Goal: Task Accomplishment & Management: Use online tool/utility

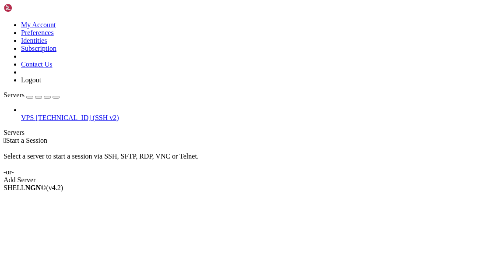
click at [39, 114] on span "[TECHNICAL_ID] (SSH v2)" at bounding box center [76, 117] width 83 height 7
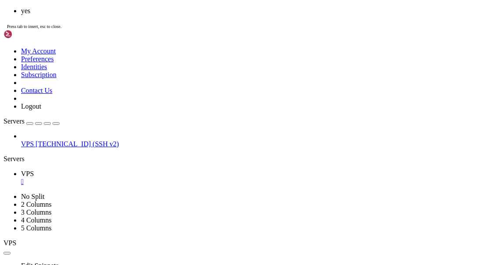
scroll to position [32, 0]
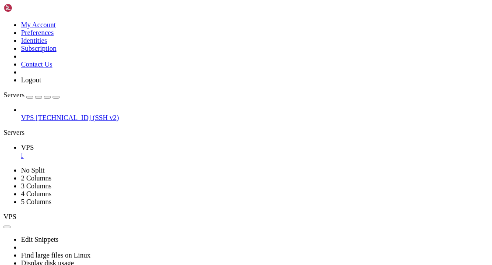
scroll to position [205, 0]
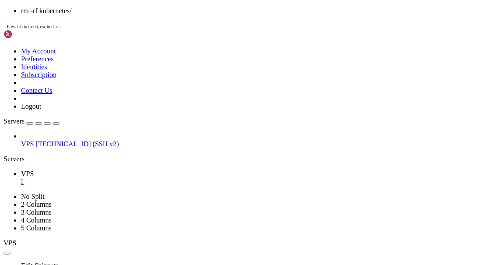
scroll to position [339, 0]
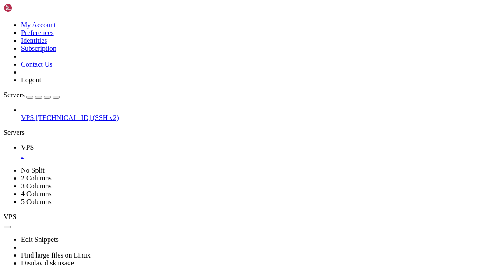
scroll to position [7356, 0]
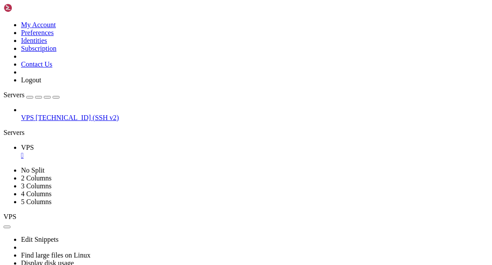
drag, startPoint x: 280, startPoint y: 346, endPoint x: 32, endPoint y: 344, distance: 247.5
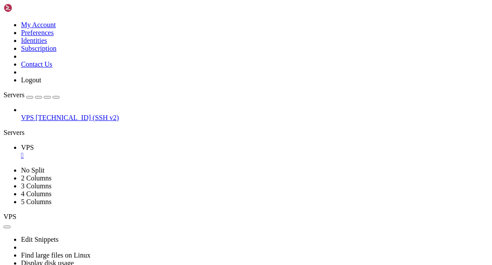
drag, startPoint x: 109, startPoint y: 472, endPoint x: 42, endPoint y: 473, distance: 66.6
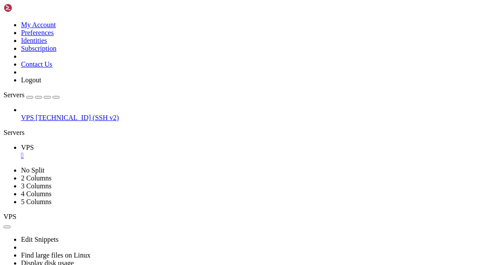
drag, startPoint x: 110, startPoint y: 473, endPoint x: 8, endPoint y: 470, distance: 101.7
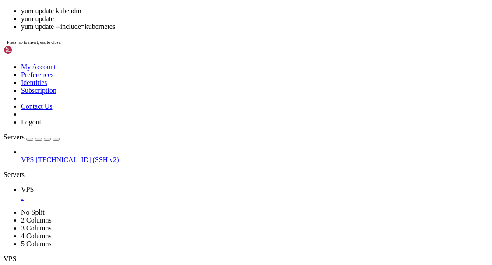
click at [356, 186] on ul "VPS " at bounding box center [246, 194] width 485 height 16
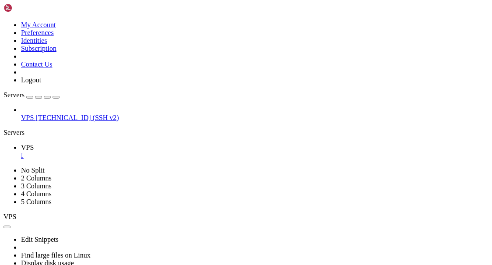
scroll to position [10029, 0]
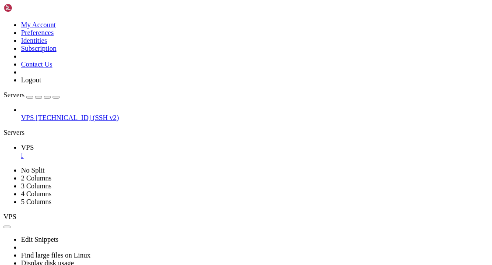
click at [49, 122] on div "VPS [TECHNICAL_ID] (SSH v2)" at bounding box center [246, 114] width 485 height 16
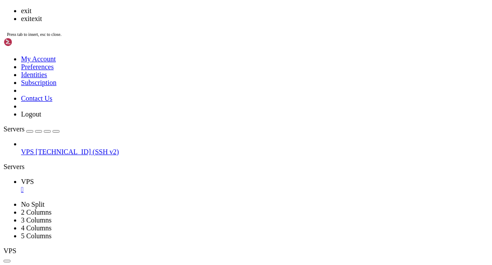
scroll to position [10218, 0]
